Goal: Navigation & Orientation: Go to known website

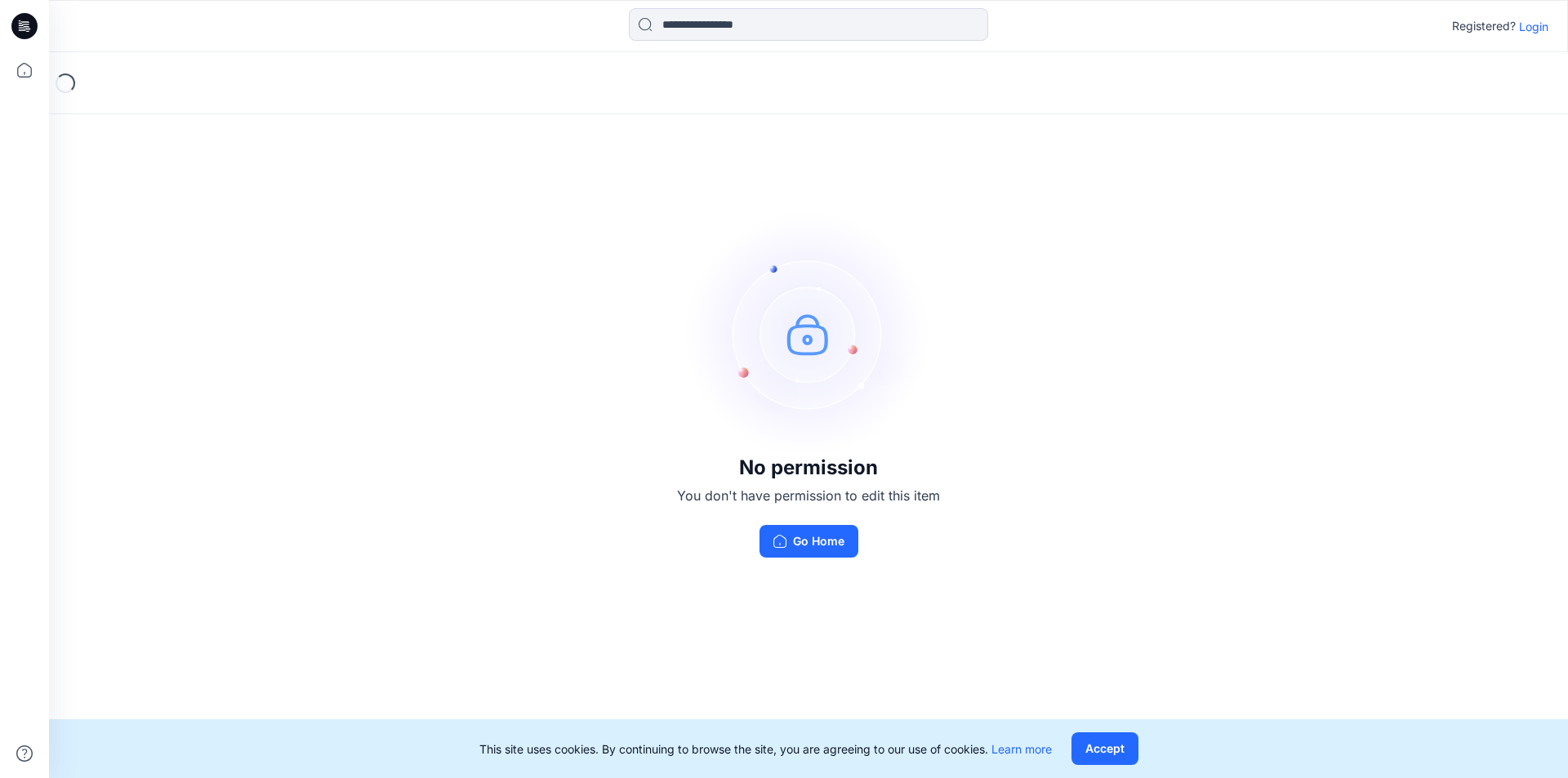
drag, startPoint x: 535, startPoint y: 256, endPoint x: 454, endPoint y: 178, distance: 112.4
click at [531, 258] on div "No permission You don't have permission to edit this item Go Home" at bounding box center [809, 384] width 1520 height 664
click at [822, 536] on button "Go Home" at bounding box center [809, 541] width 99 height 32
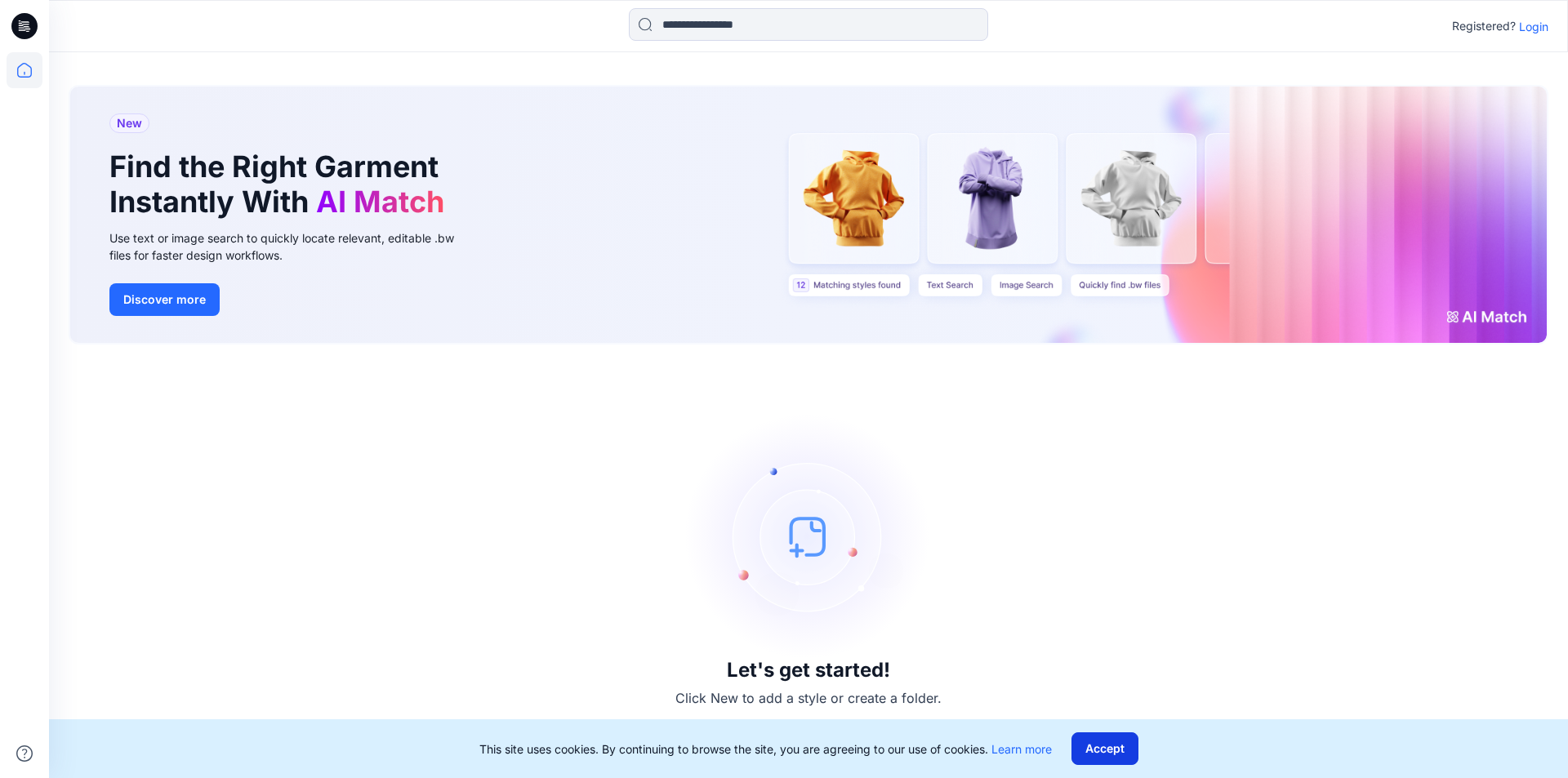
click at [1103, 748] on button "Accept" at bounding box center [1105, 748] width 67 height 32
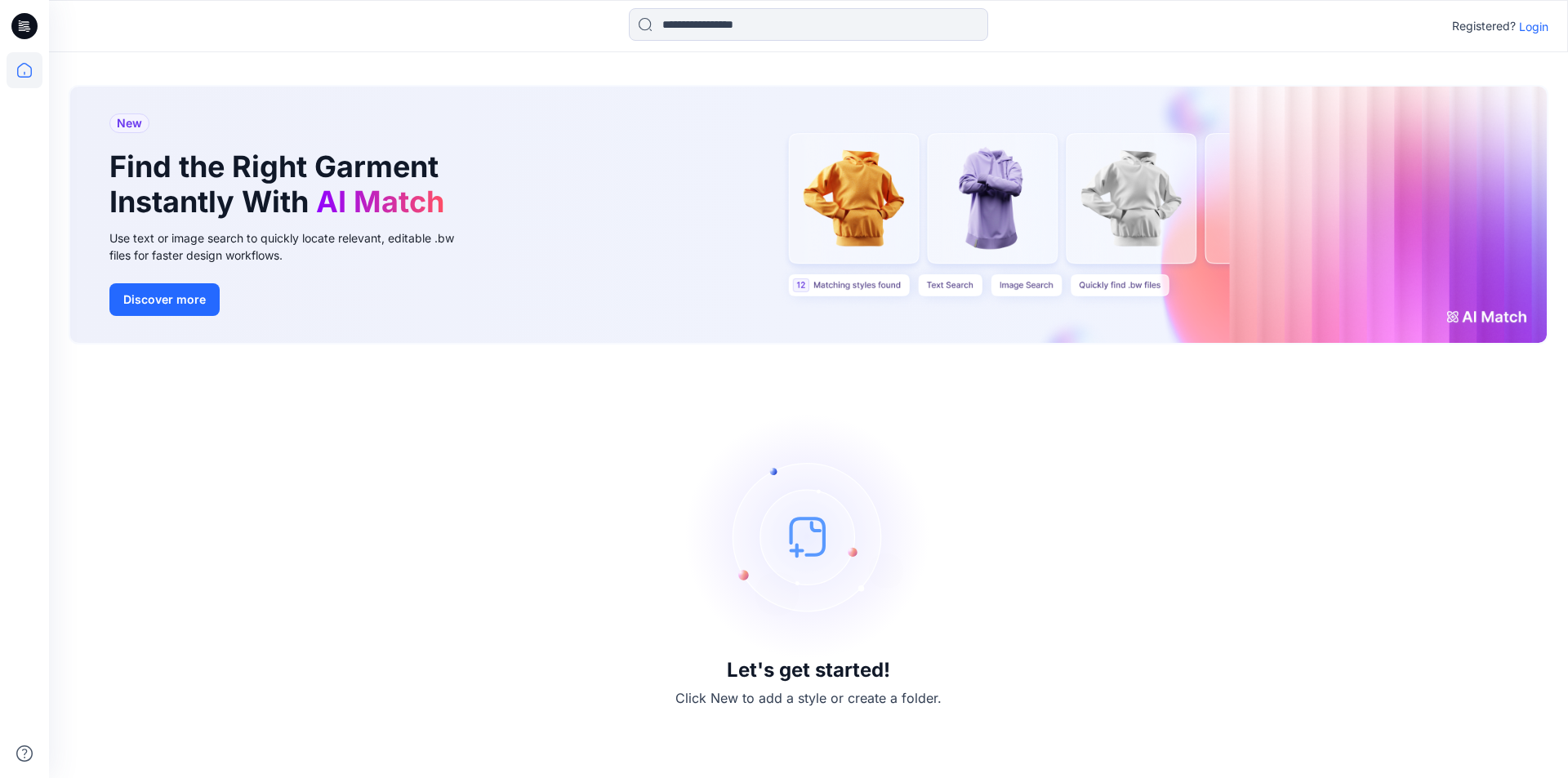
click at [879, 193] on div "New Find the Right Garment Instantly With AI Match Use text or image search to …" at bounding box center [808, 215] width 1477 height 256
click at [1009, 186] on div "New Find the Right Garment Instantly With AI Match Use text or image search to …" at bounding box center [808, 215] width 1477 height 256
drag, startPoint x: 1126, startPoint y: 198, endPoint x: 1173, endPoint y: 214, distance: 49.6
click at [1128, 201] on div "New Find the Right Garment Instantly With AI Match Use text or image search to …" at bounding box center [808, 215] width 1477 height 256
drag, startPoint x: 1141, startPoint y: 212, endPoint x: 953, endPoint y: 195, distance: 188.8
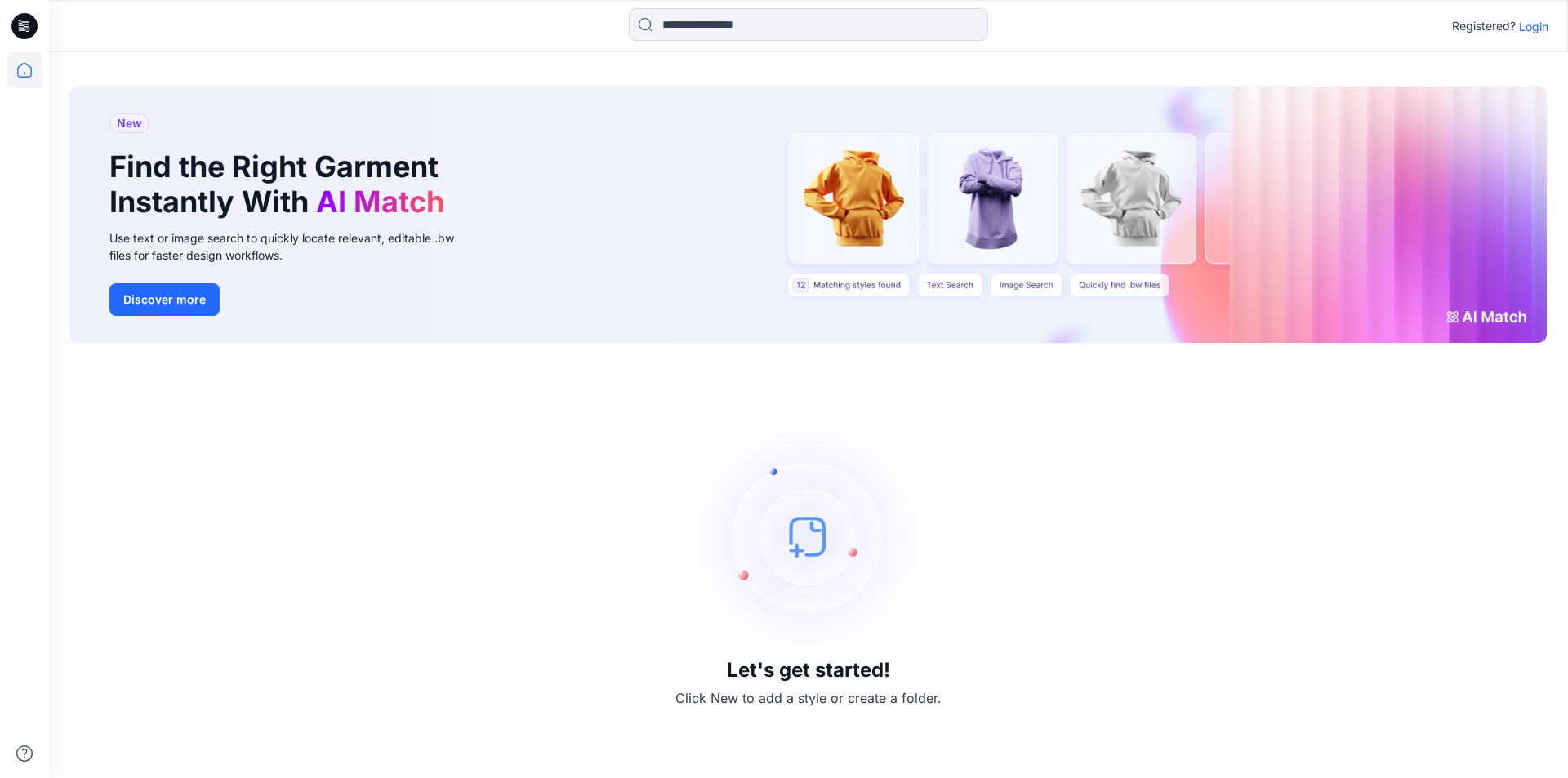
click at [953, 195] on div "New Find the Right Garment Instantly With AI Match Use text or image search to …" at bounding box center [808, 215] width 1477 height 256
click at [1323, 250] on div "New Find the Right Garment Instantly With AI Match Use text or image search to …" at bounding box center [808, 215] width 1477 height 256
click at [1487, 316] on div "New Find the Right Garment Instantly With AI Match Use text or image search to …" at bounding box center [808, 215] width 1477 height 256
click at [1494, 322] on div "New Find the Right Garment Instantly With AI Match Use text or image search to …" at bounding box center [808, 215] width 1477 height 256
click at [143, 299] on button "Discover more" at bounding box center [164, 299] width 110 height 32
